Goal: Task Accomplishment & Management: Manage account settings

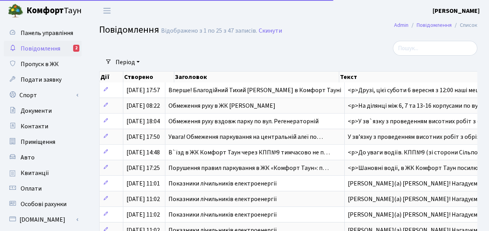
select select "25"
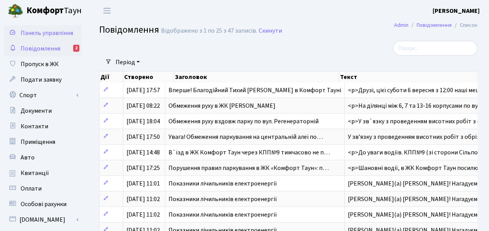
click at [53, 32] on span "Панель управління" at bounding box center [47, 33] width 53 height 9
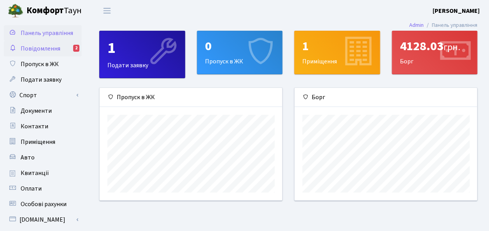
scroll to position [112, 183]
click at [47, 48] on span "Повідомлення" at bounding box center [41, 48] width 40 height 9
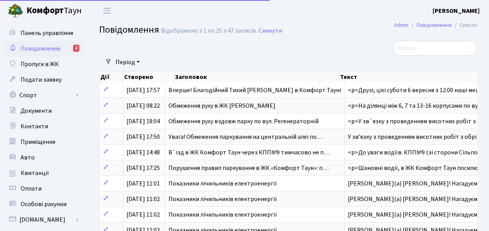
select select "25"
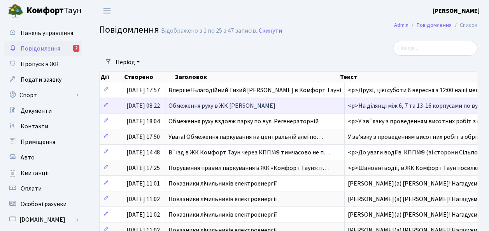
click at [280, 108] on td "Обмеження руху в ЖК [PERSON_NAME]" at bounding box center [254, 106] width 179 height 16
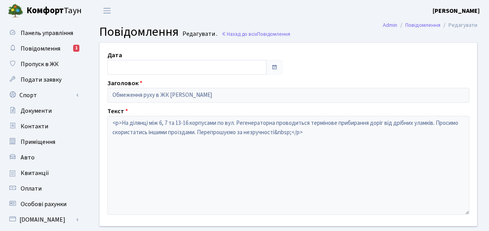
type input "28.08.2025"
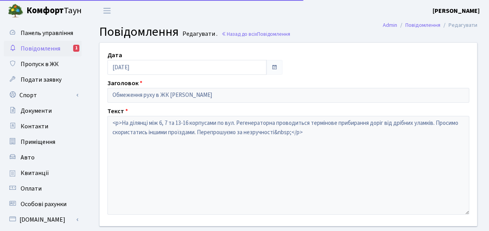
click at [44, 51] on span "Повідомлення" at bounding box center [41, 48] width 40 height 9
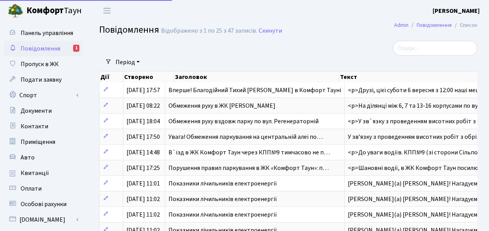
select select "25"
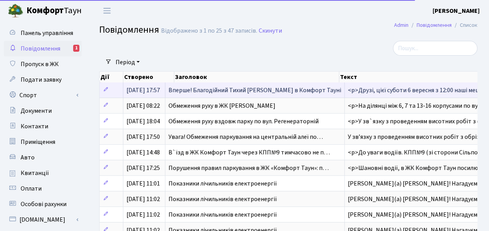
click at [218, 91] on span "Вперше! Благодійний Тихий [PERSON_NAME] в Комфорт Тауні" at bounding box center [255, 90] width 173 height 9
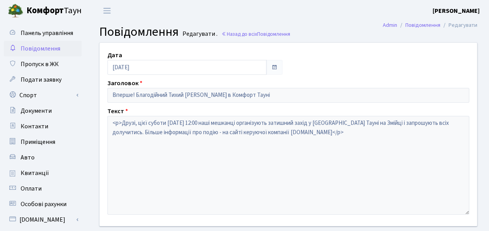
click at [49, 51] on span "Повідомлення" at bounding box center [41, 48] width 40 height 9
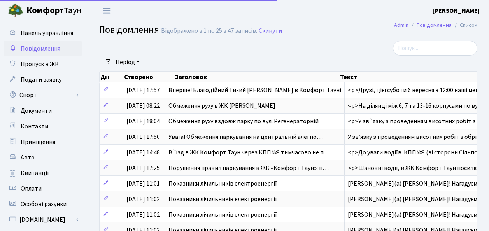
select select "25"
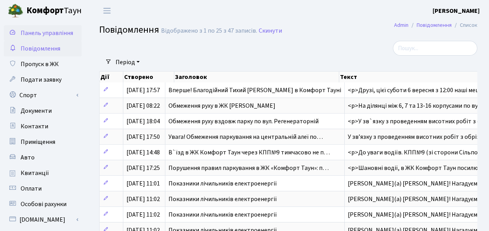
click at [50, 34] on span "Панель управління" at bounding box center [47, 33] width 53 height 9
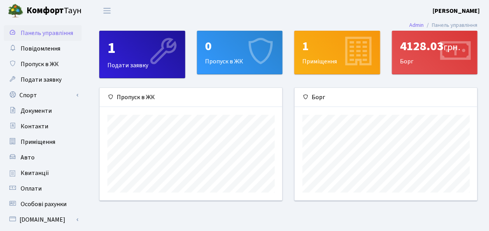
scroll to position [112, 183]
